Goal: Task Accomplishment & Management: Manage account settings

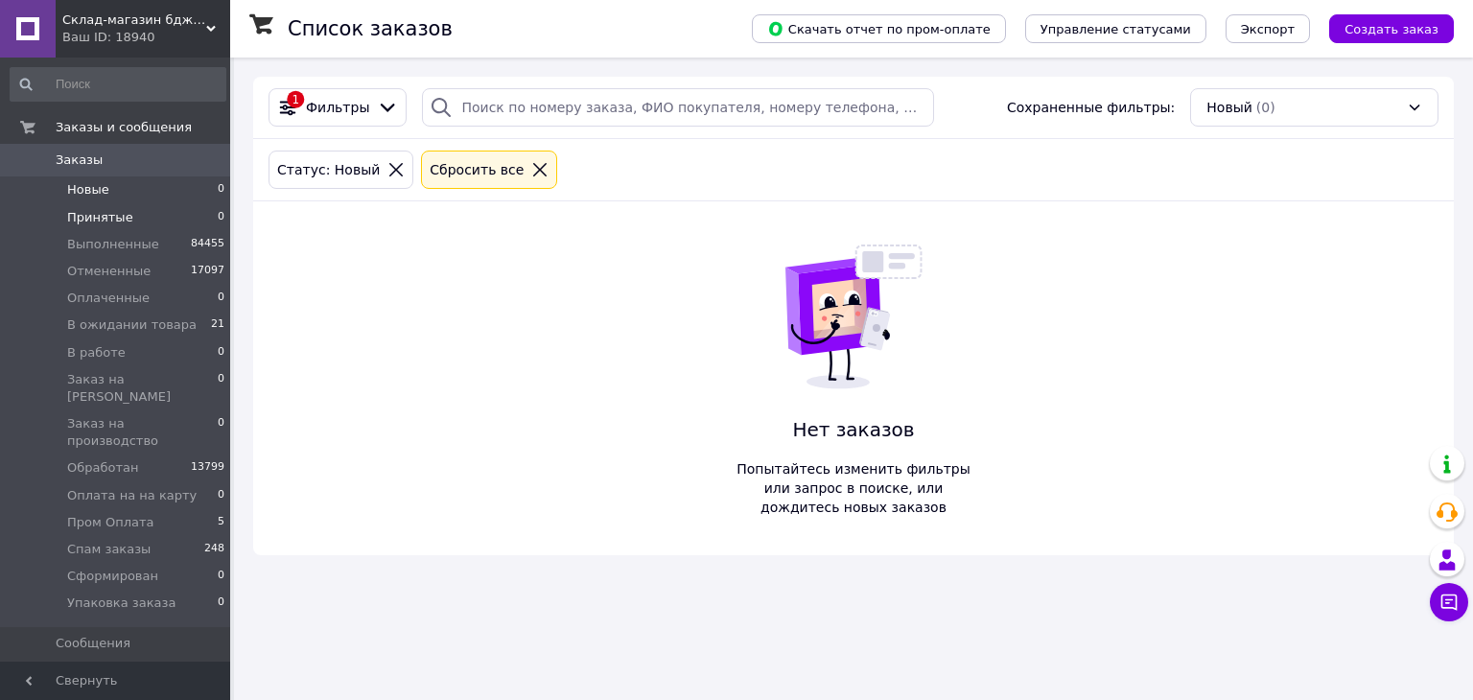
click at [138, 220] on li "Принятые 0" at bounding box center [118, 217] width 236 height 27
click at [180, 197] on li "Новые 0" at bounding box center [118, 189] width 236 height 27
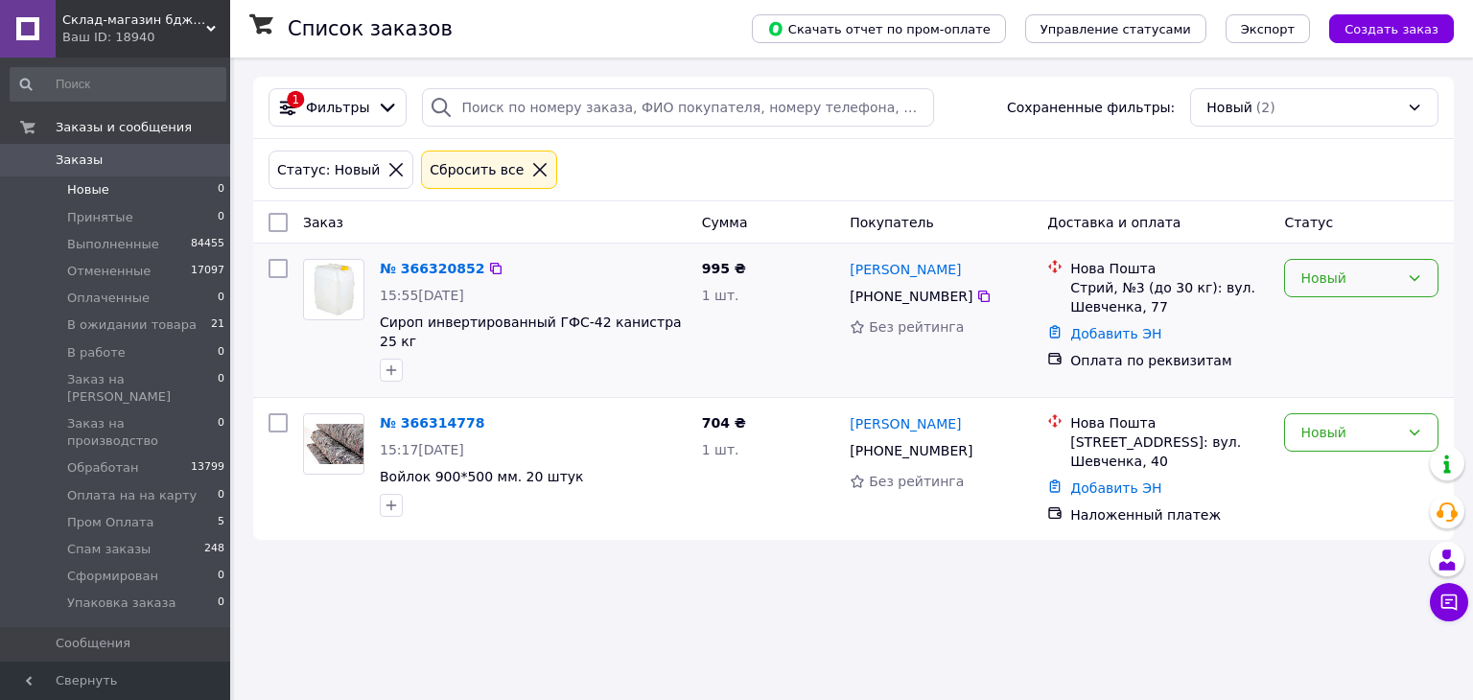
click at [1360, 288] on div "Новый" at bounding box center [1349, 277] width 99 height 21
click at [1343, 326] on li "Принят" at bounding box center [1361, 319] width 152 height 35
drag, startPoint x: 1311, startPoint y: 444, endPoint x: 1326, endPoint y: 445, distance: 14.4
click at [1311, 445] on div "Новый" at bounding box center [1361, 469] width 170 height 127
click at [1330, 434] on div "Новый" at bounding box center [1361, 432] width 154 height 38
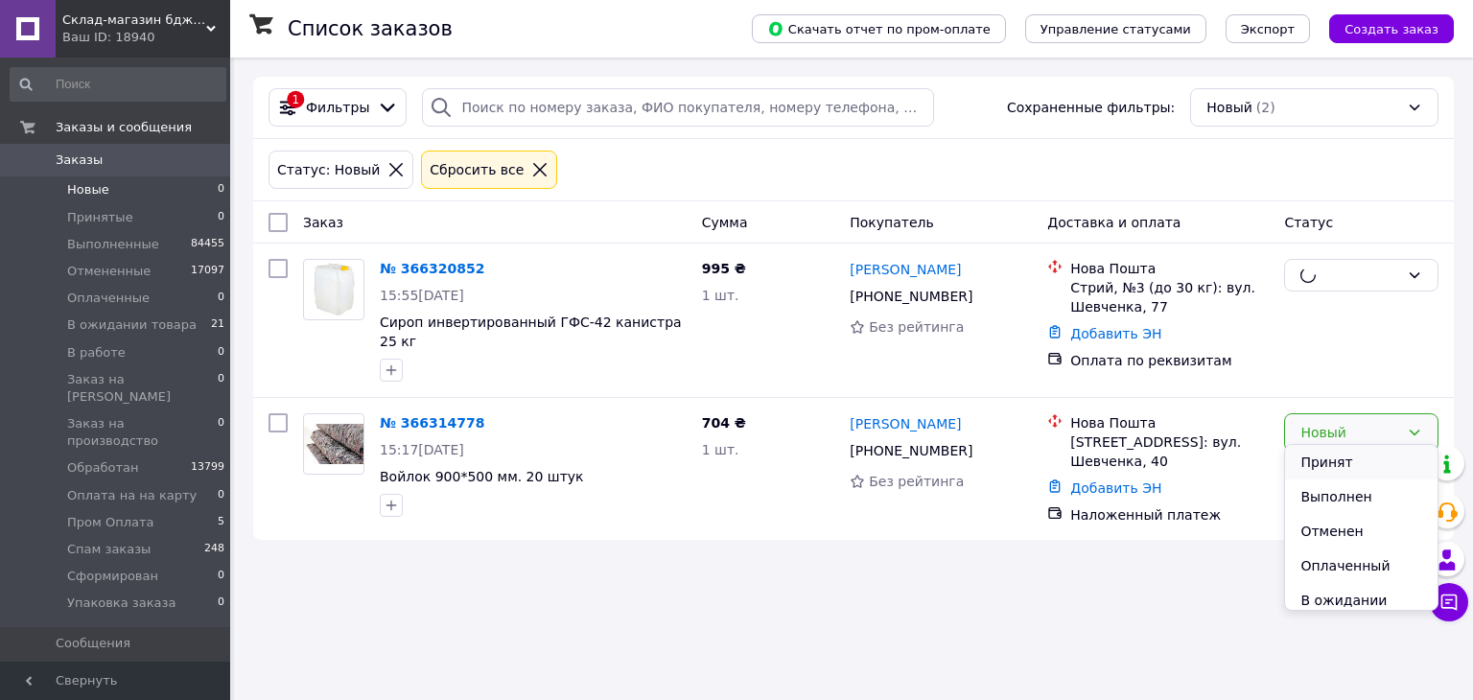
click at [1332, 459] on li "Принят" at bounding box center [1361, 462] width 152 height 35
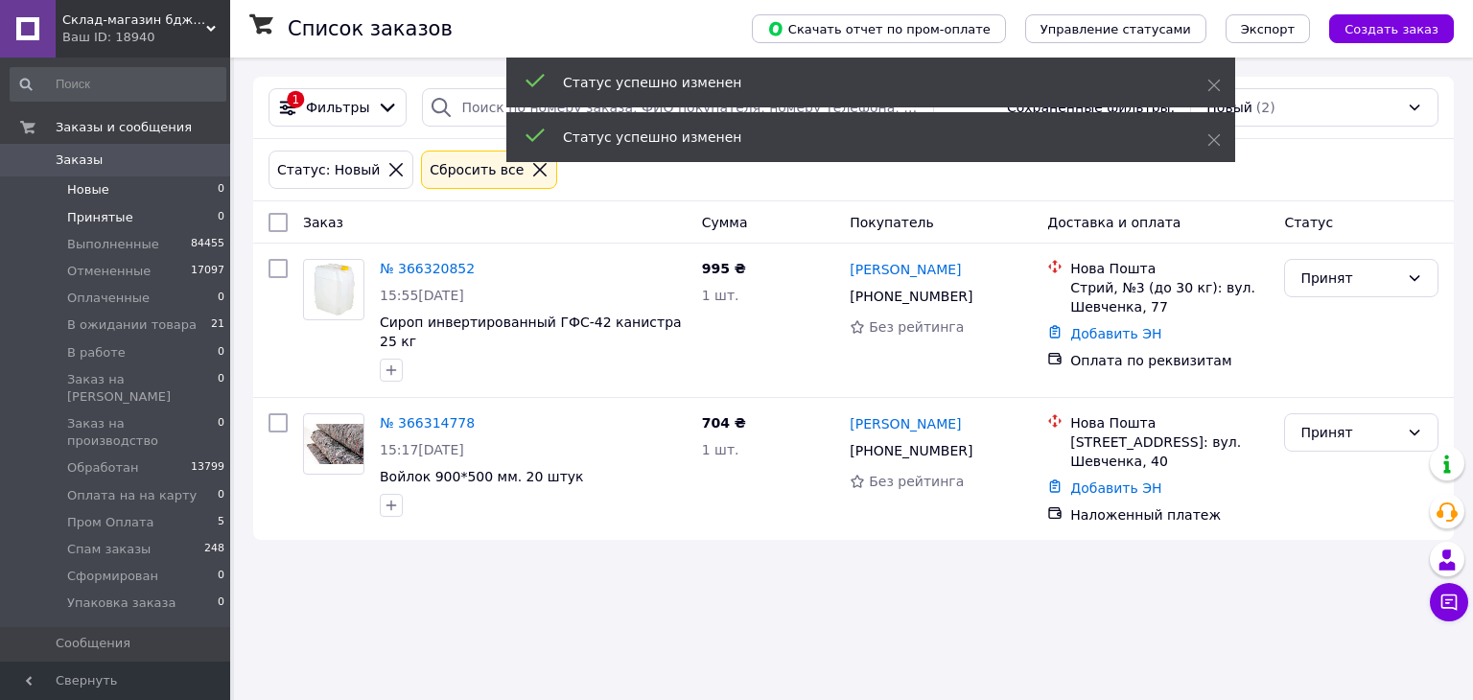
click at [70, 217] on span "Принятые" at bounding box center [100, 217] width 66 height 17
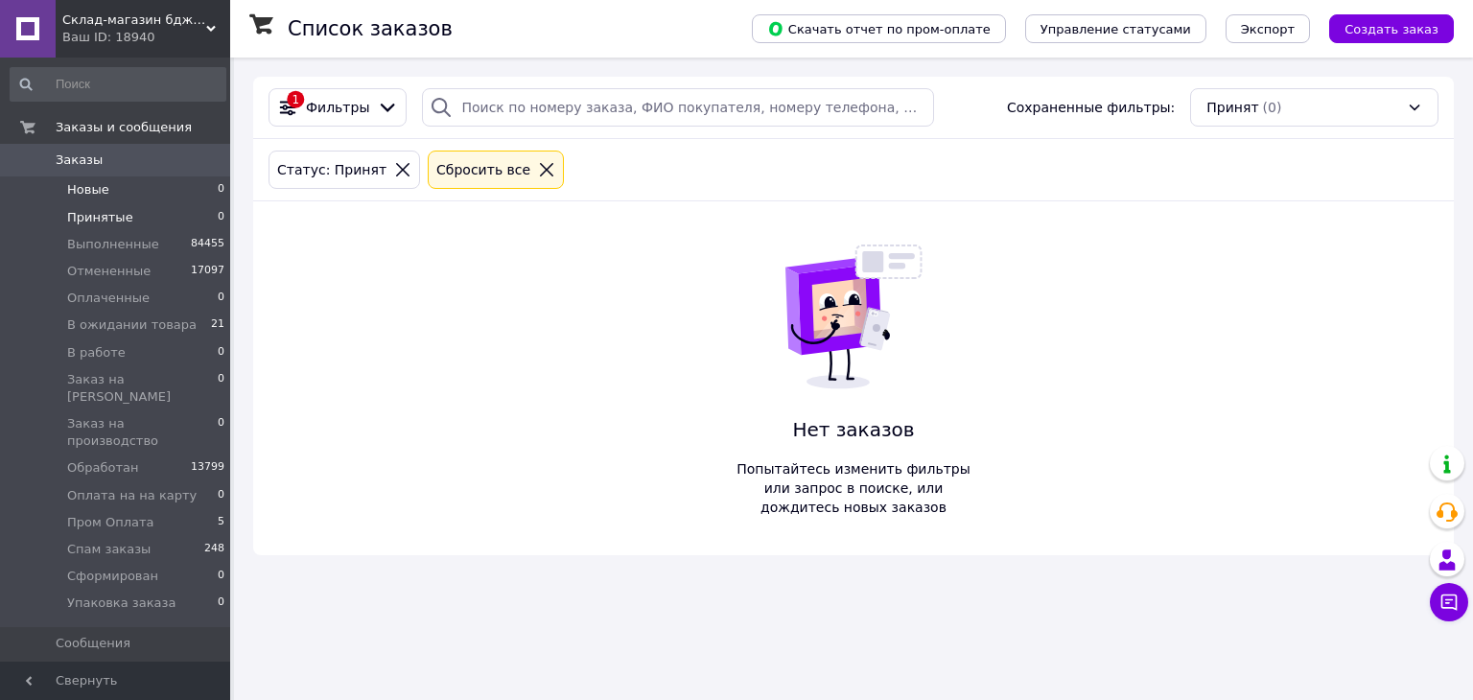
drag, startPoint x: 96, startPoint y: 177, endPoint x: 105, endPoint y: 179, distance: 9.8
click at [96, 177] on li "Новые 0" at bounding box center [118, 189] width 236 height 27
click at [163, 228] on li "Принятые 0" at bounding box center [118, 217] width 236 height 27
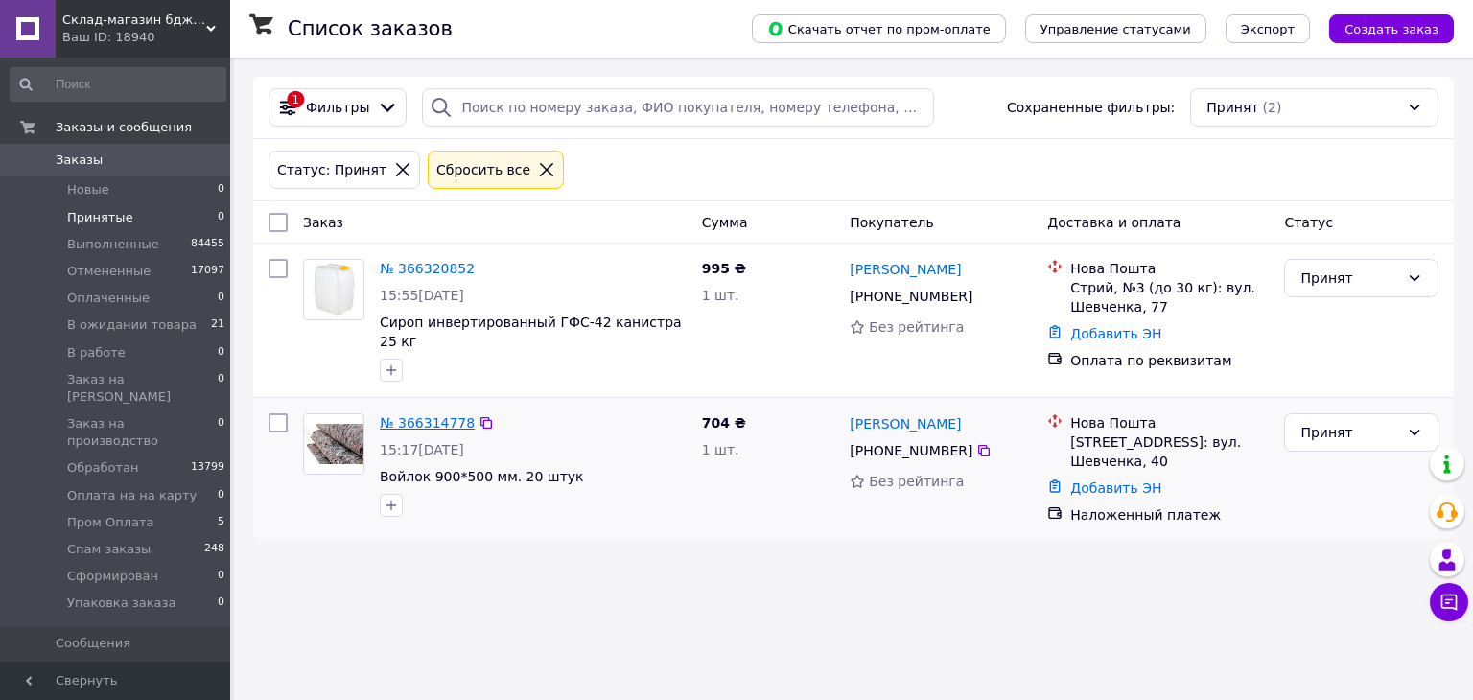
click at [414, 415] on link "№ 366314778" at bounding box center [427, 422] width 95 height 15
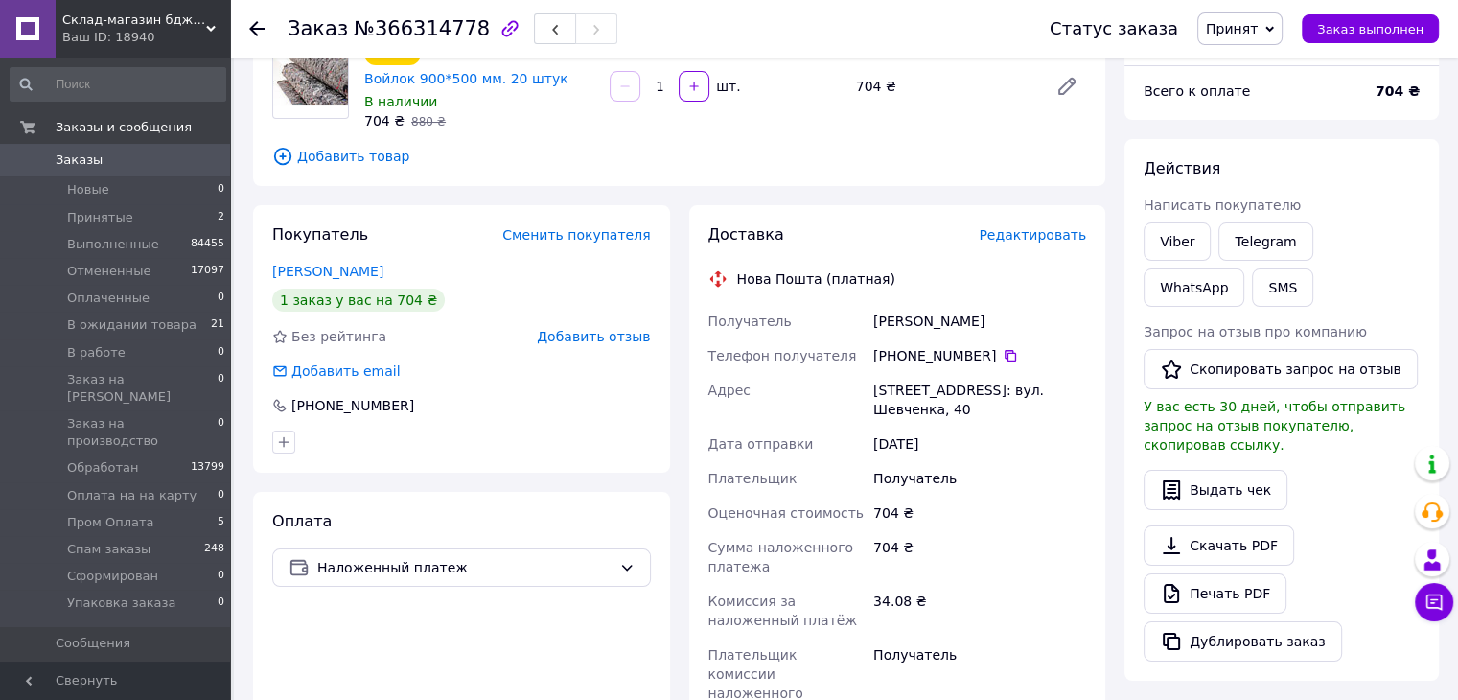
scroll to position [192, 0]
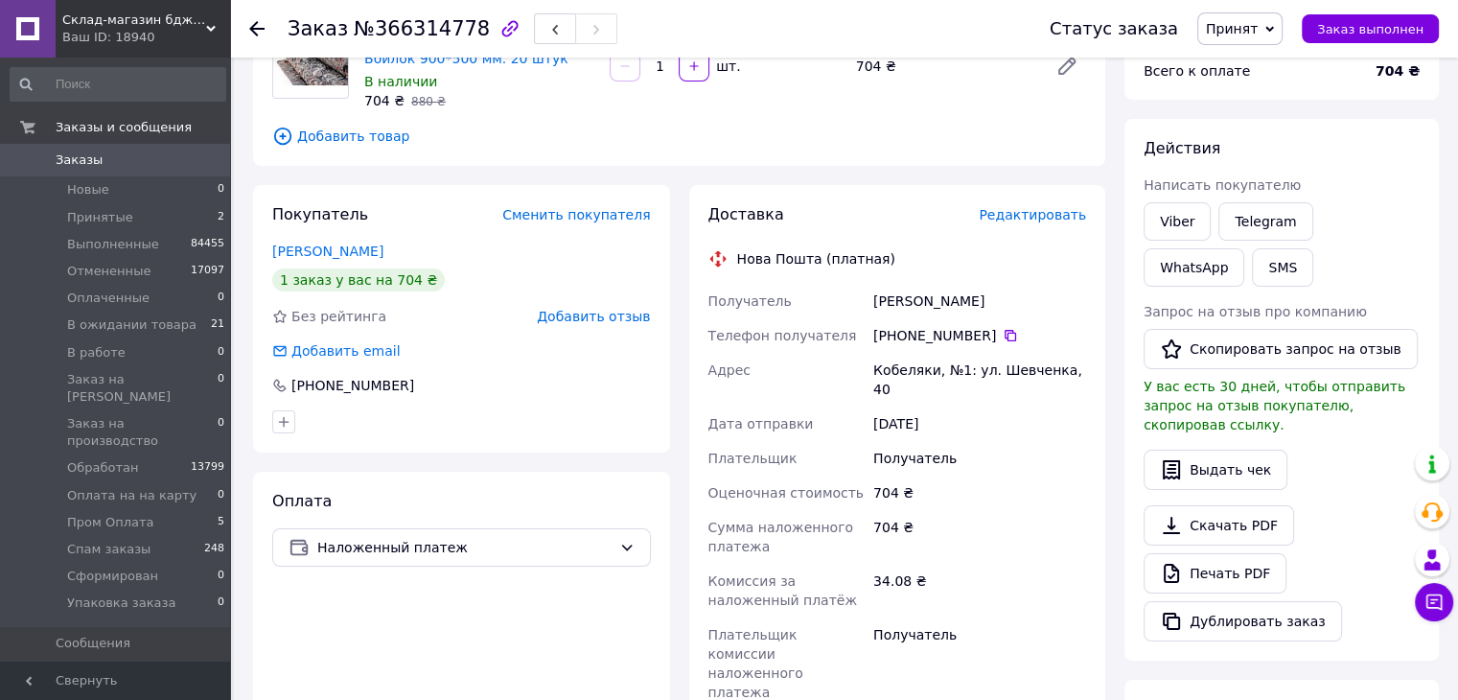
drag, startPoint x: 895, startPoint y: 318, endPoint x: 981, endPoint y: 322, distance: 85.4
click at [981, 326] on div "[PHONE_NUMBER]" at bounding box center [979, 335] width 213 height 19
drag, startPoint x: 997, startPoint y: 315, endPoint x: 1031, endPoint y: 460, distance: 148.6
click at [997, 326] on div "[PHONE_NUMBER]" at bounding box center [979, 335] width 213 height 19
click at [1003, 328] on icon at bounding box center [1010, 335] width 15 height 15
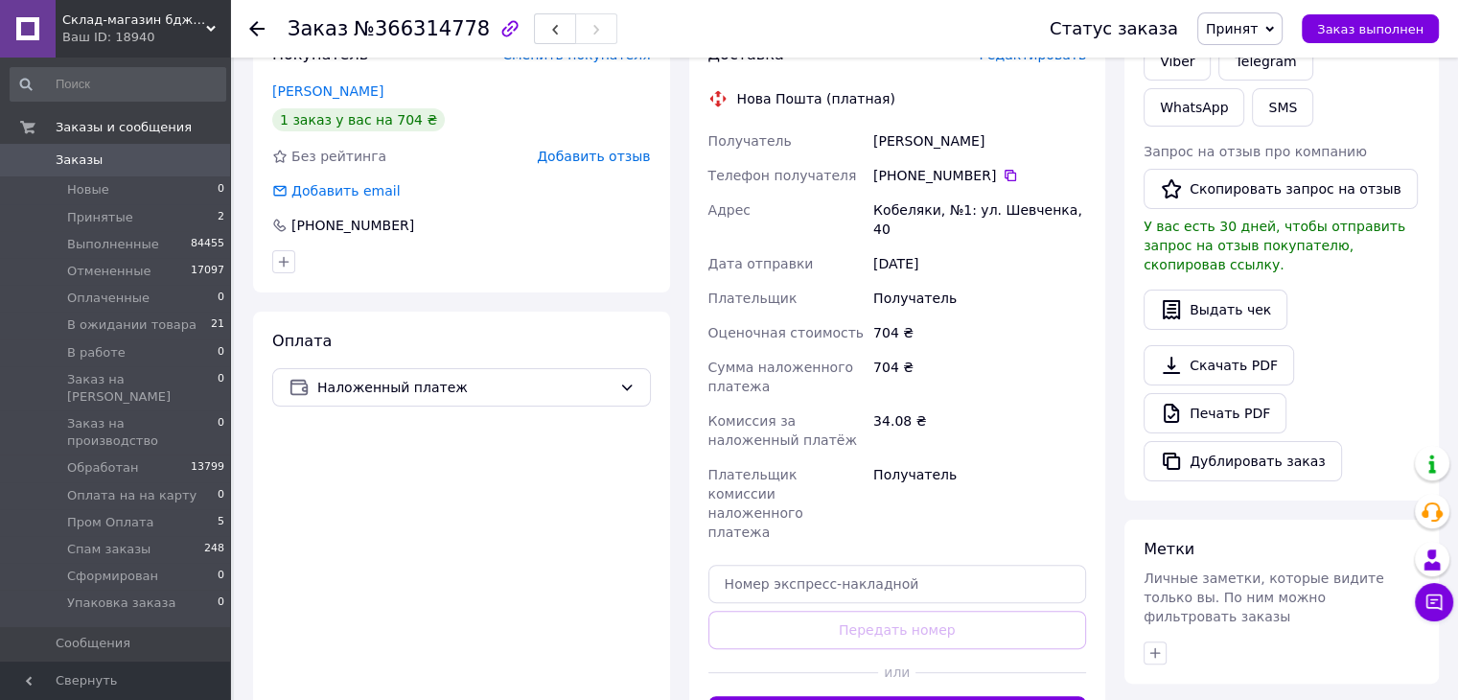
scroll to position [587, 0]
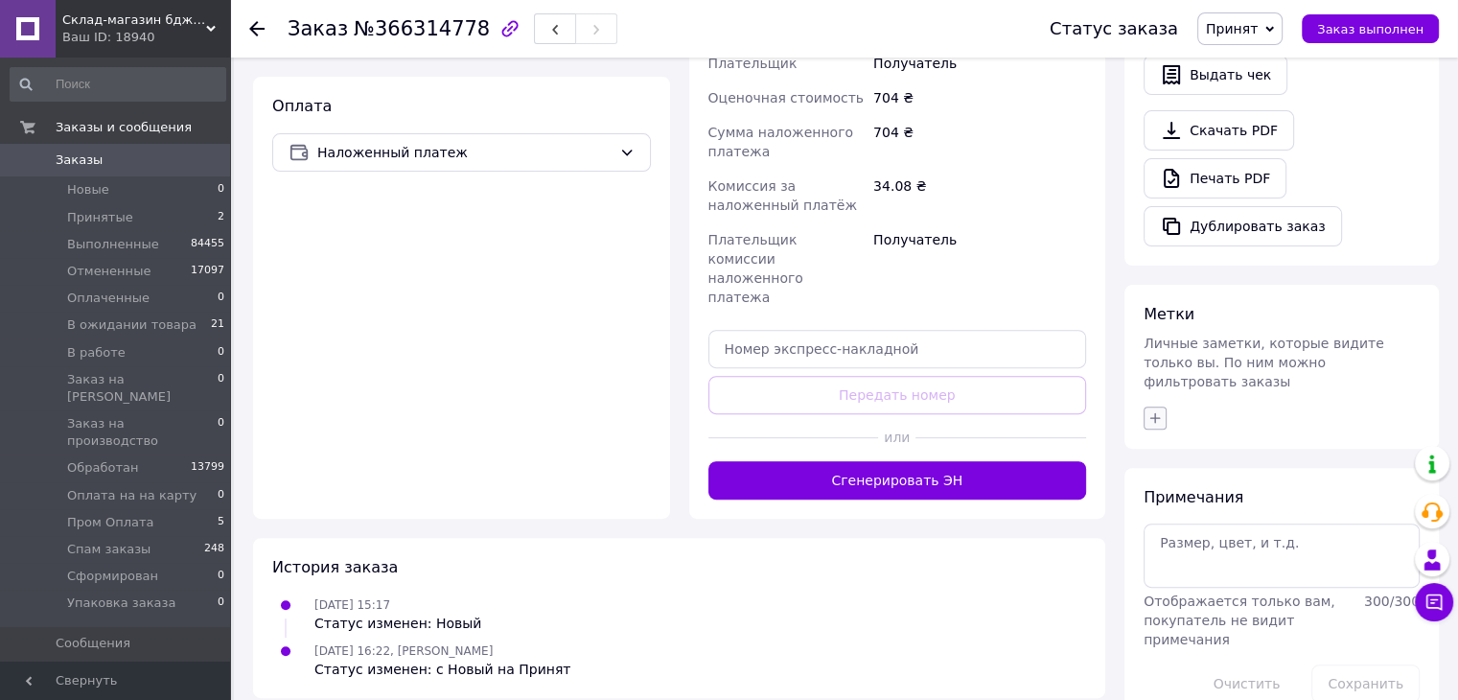
click at [1153, 410] on icon "button" at bounding box center [1155, 417] width 15 height 15
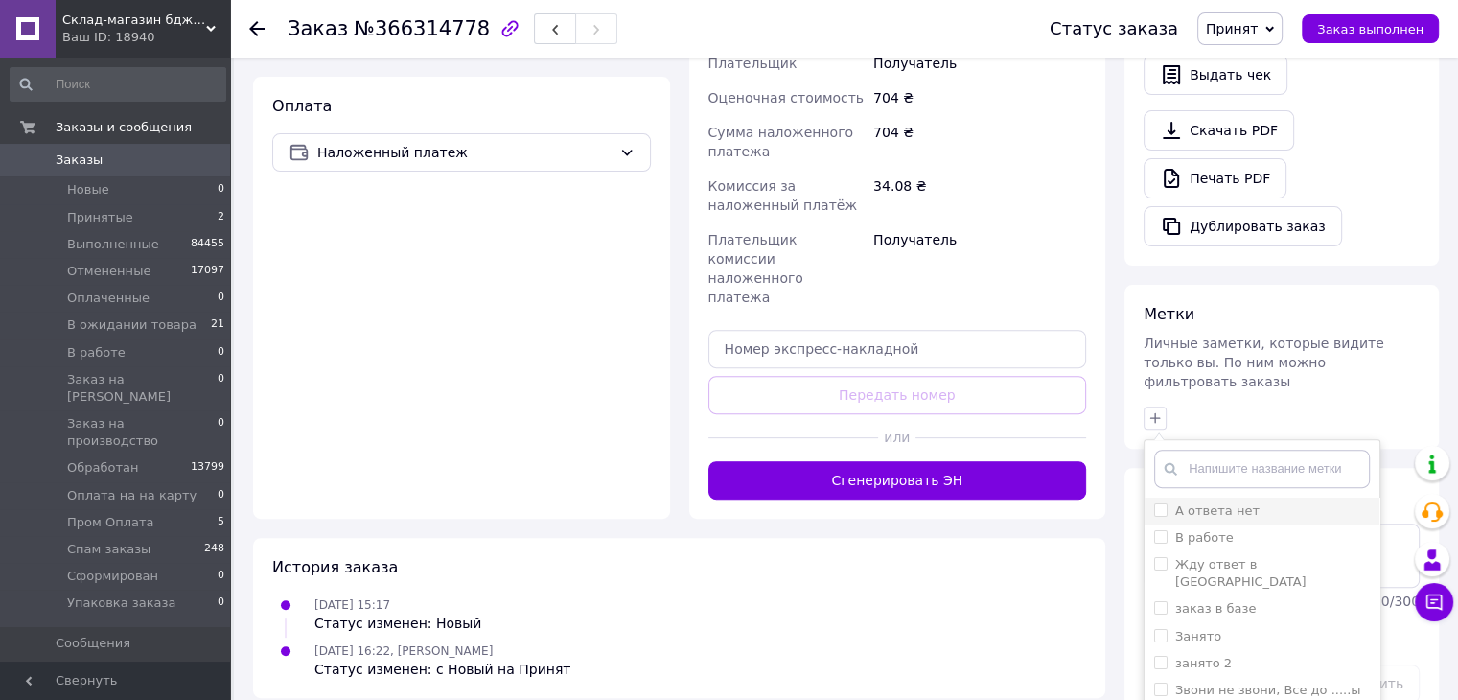
click at [1191, 503] on label "А ответа нет" at bounding box center [1217, 510] width 84 height 14
checkbox input "true"
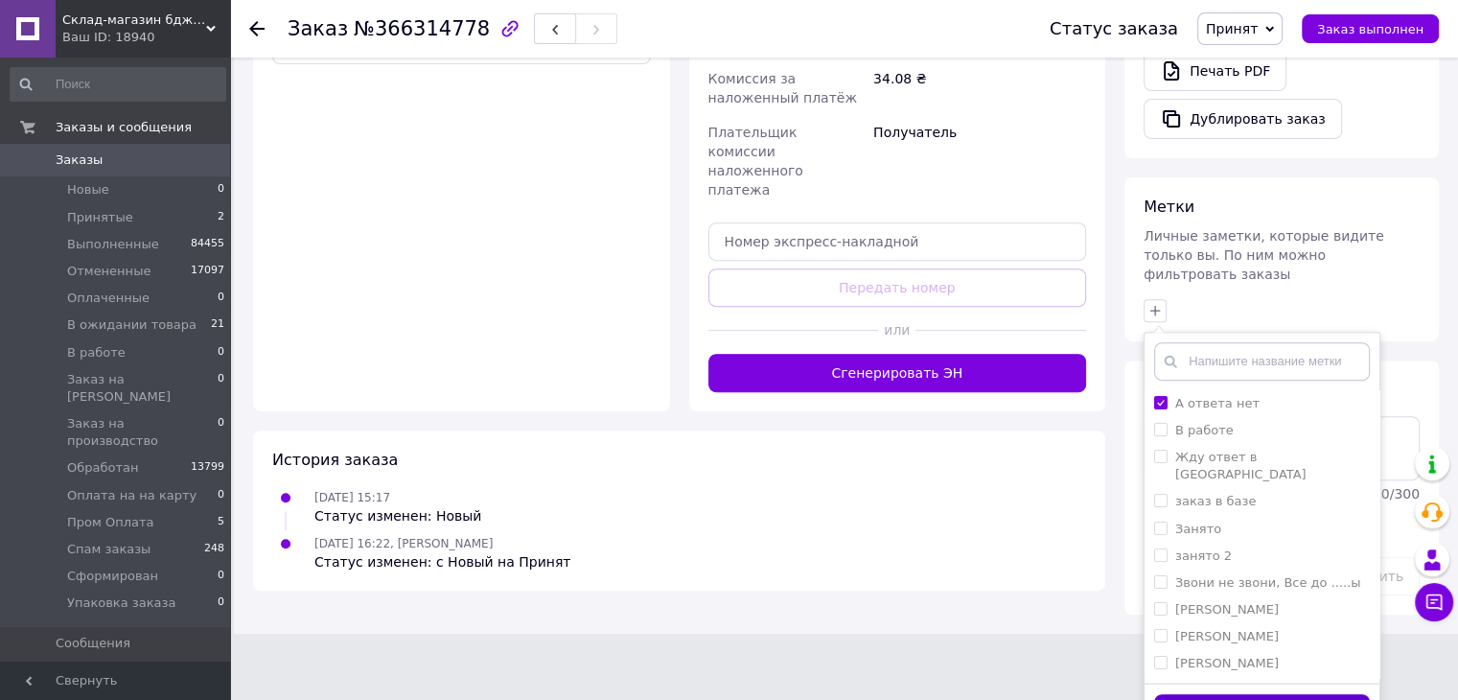
click at [1231, 694] on button "Добавить метку" at bounding box center [1262, 712] width 216 height 37
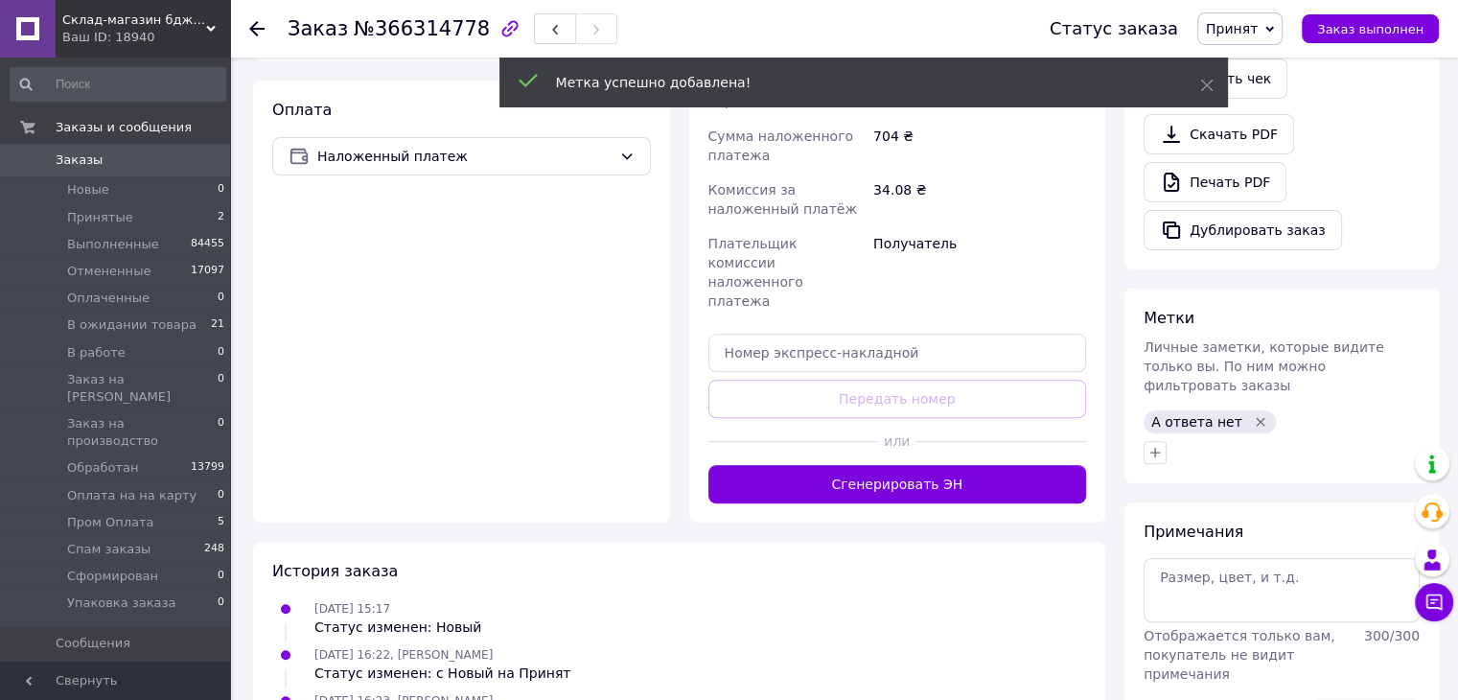
scroll to position [617, 0]
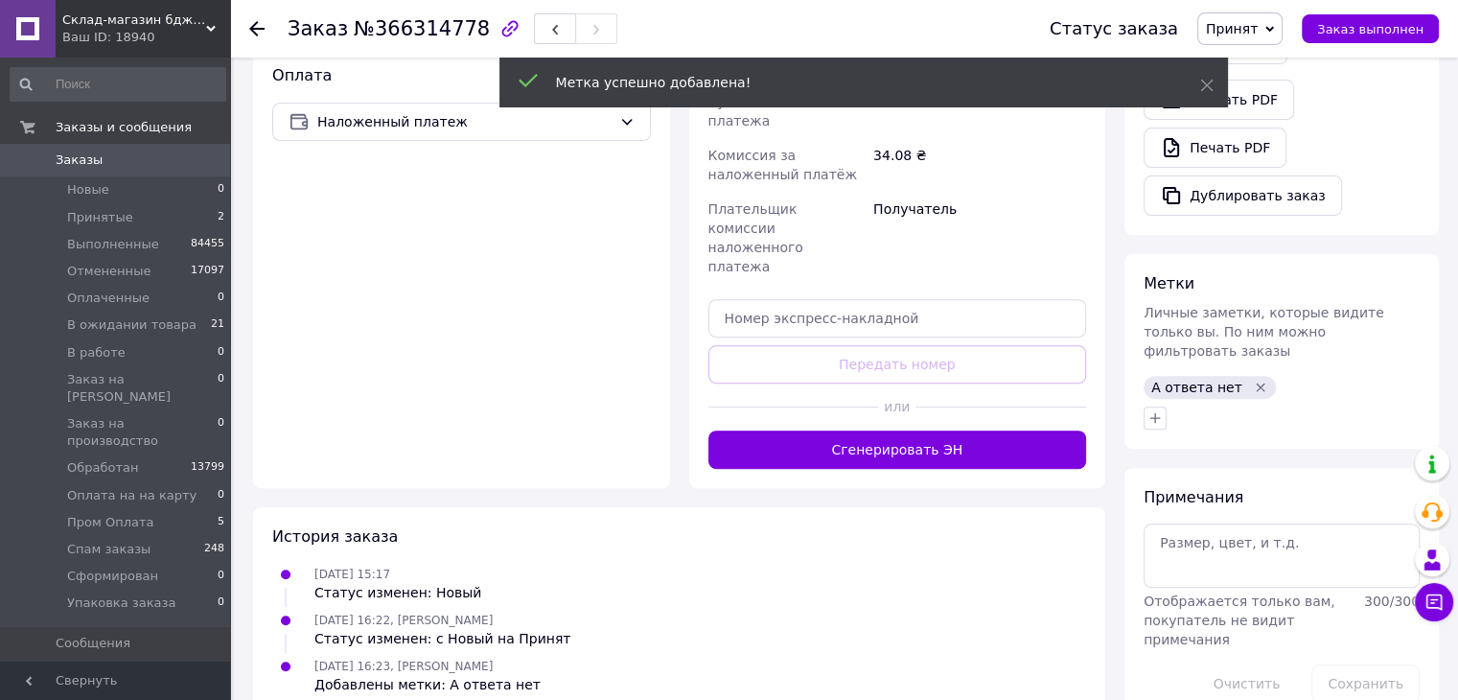
click at [255, 32] on use at bounding box center [256, 28] width 15 height 15
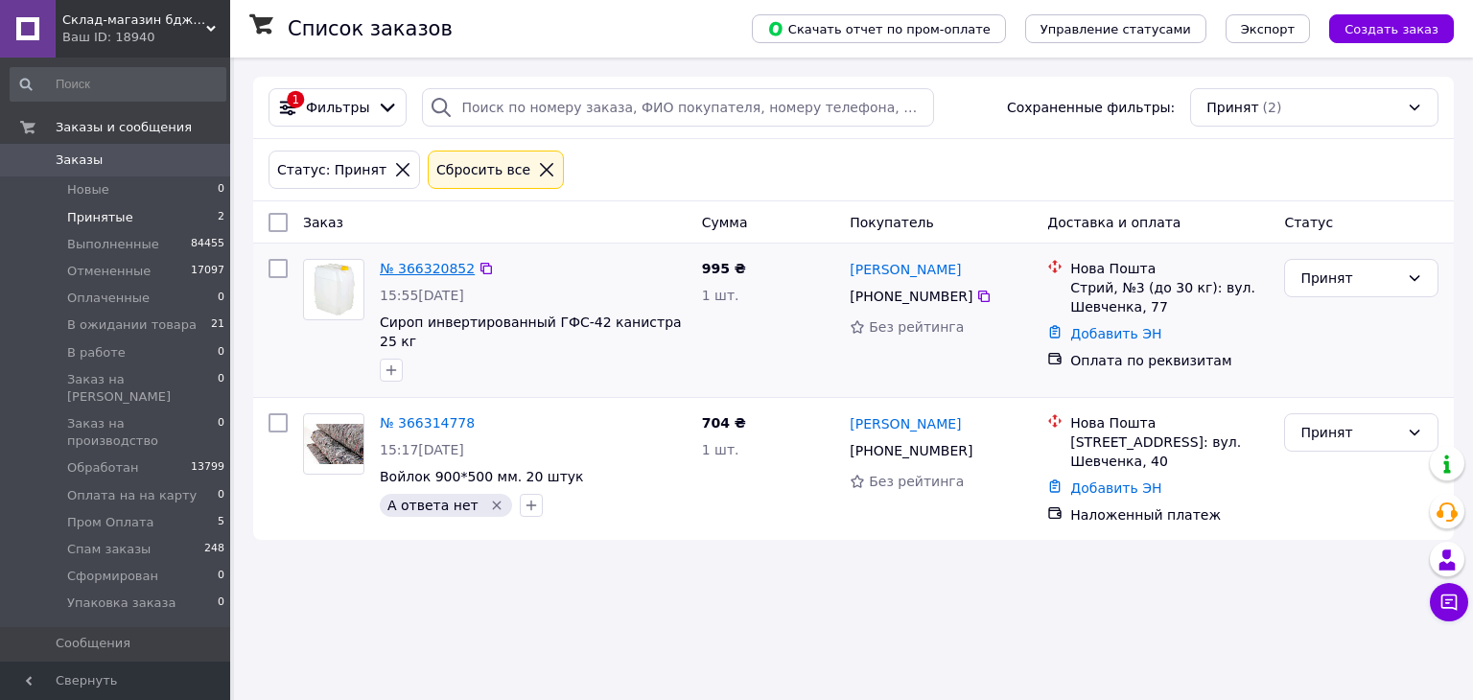
click at [418, 266] on link "№ 366320852" at bounding box center [427, 268] width 95 height 15
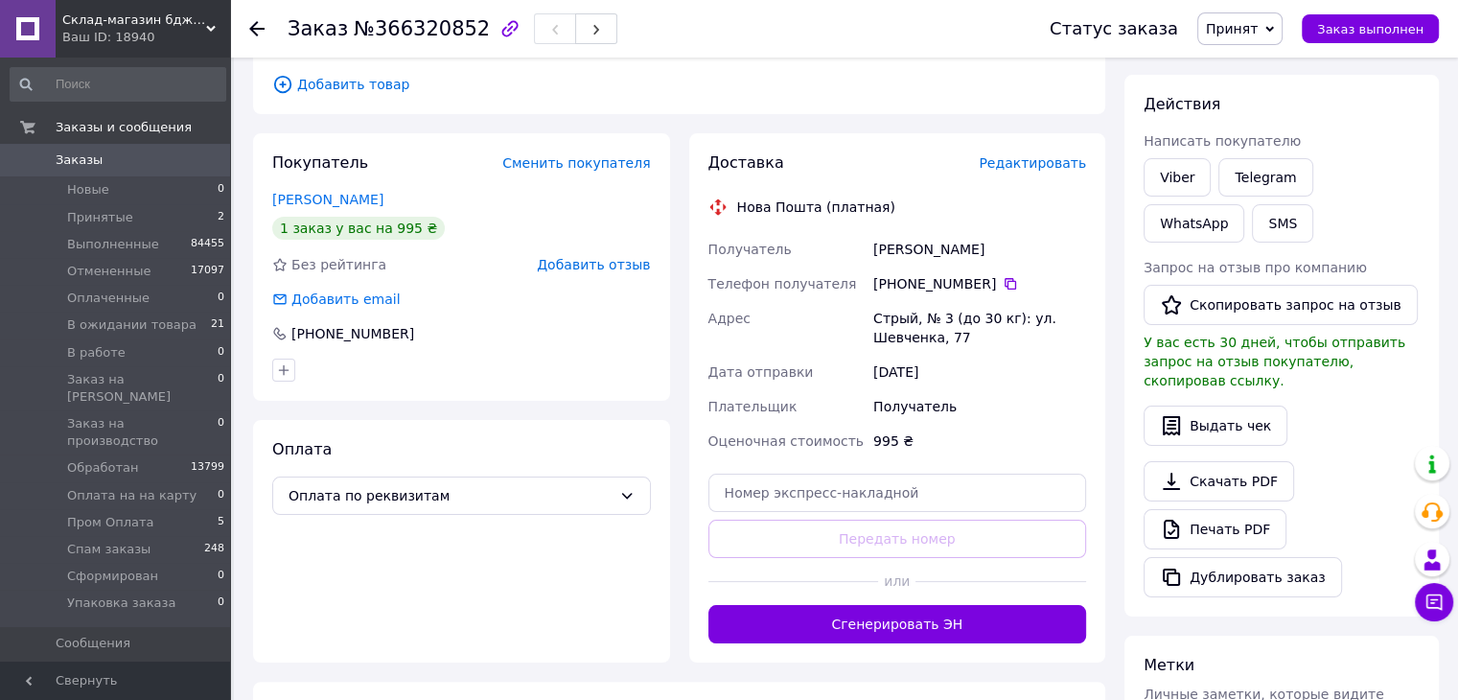
scroll to position [288, 0]
